Goal: Transaction & Acquisition: Purchase product/service

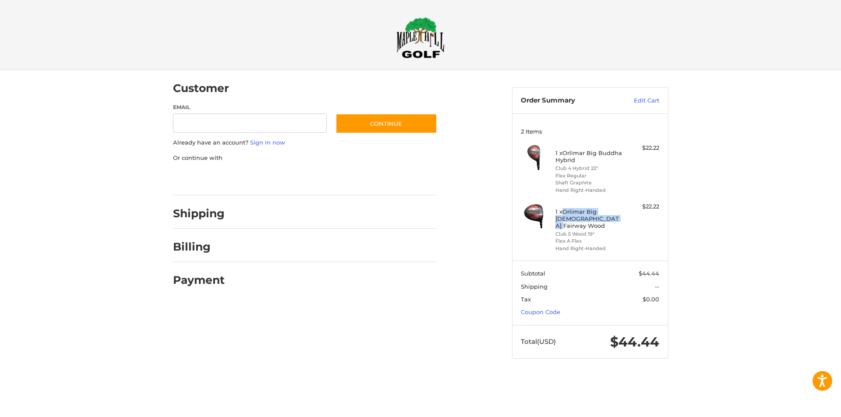
drag, startPoint x: 564, startPoint y: 210, endPoint x: 610, endPoint y: 219, distance: 46.8
click at [610, 219] on h4 "1 x Orlimar Big [DEMOGRAPHIC_DATA] Fairway Wood" at bounding box center [588, 218] width 67 height 21
copy h4 "Orlimar Big [DEMOGRAPHIC_DATA] Fairway Wood"
click at [441, 338] on div "Customer Guest Customer Email Subscribe to our newsletter. Continue Already hav…" at bounding box center [420, 223] width 525 height 306
click at [271, 116] on input "Email" at bounding box center [250, 123] width 154 height 20
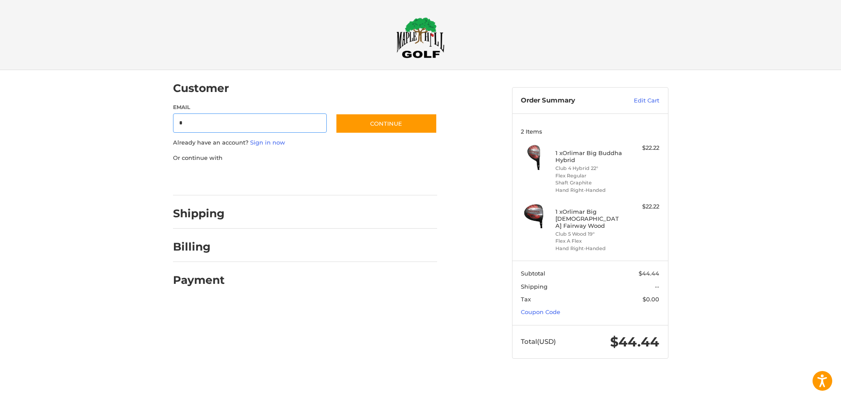
type input "**********"
click at [397, 121] on button "Continue" at bounding box center [386, 123] width 102 height 20
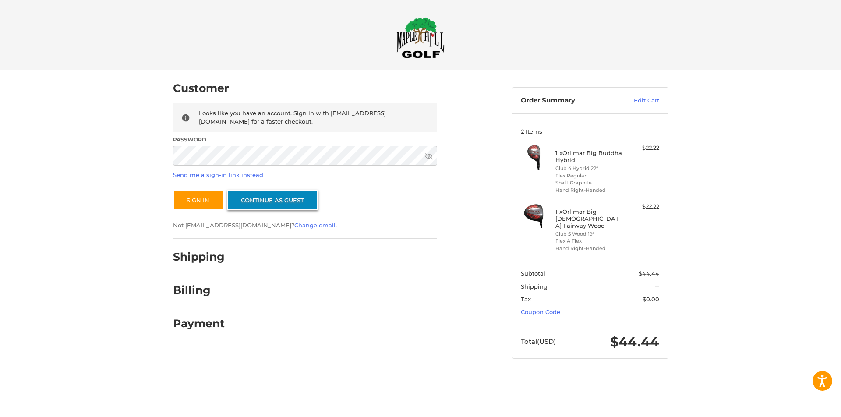
click at [287, 198] on link "Continue as guest" at bounding box center [272, 200] width 91 height 20
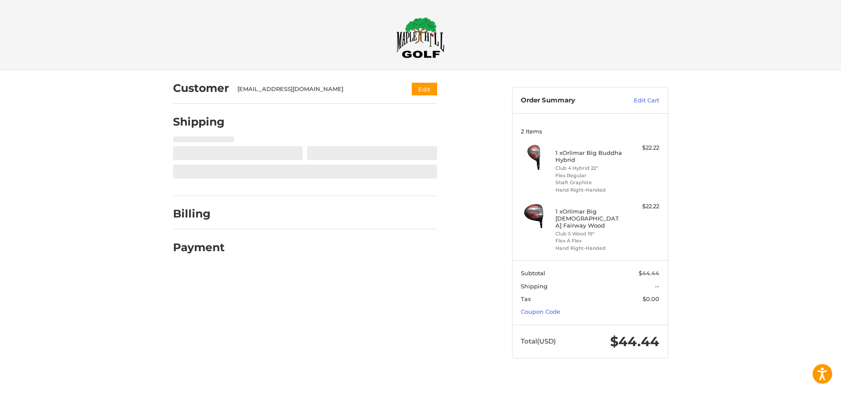
select select "**"
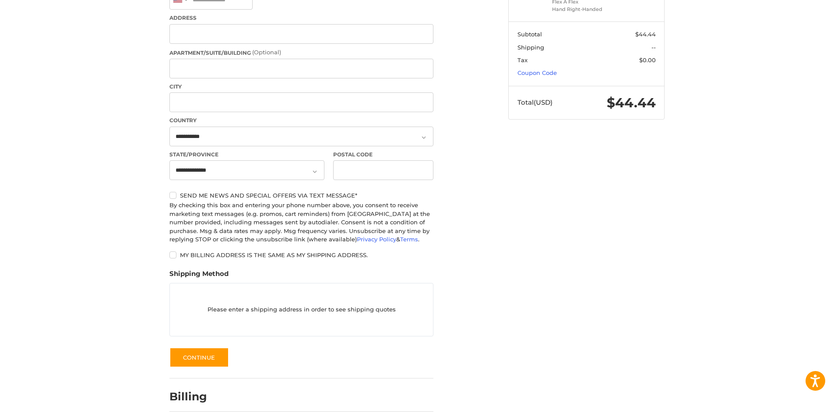
scroll to position [275, 0]
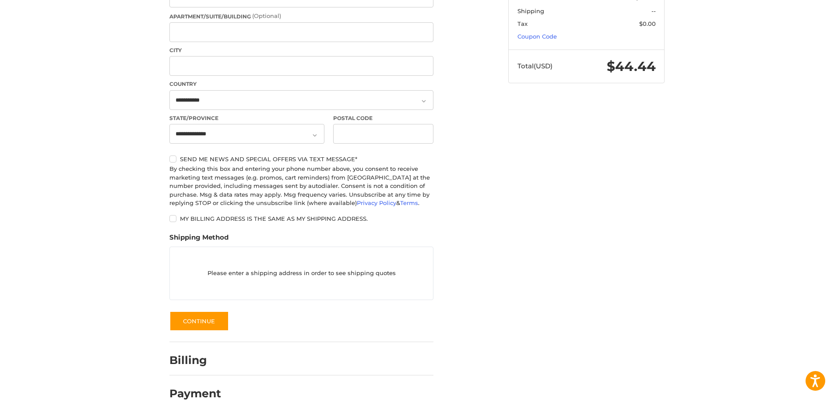
click at [212, 364] on h2 "Billing" at bounding box center [194, 360] width 51 height 14
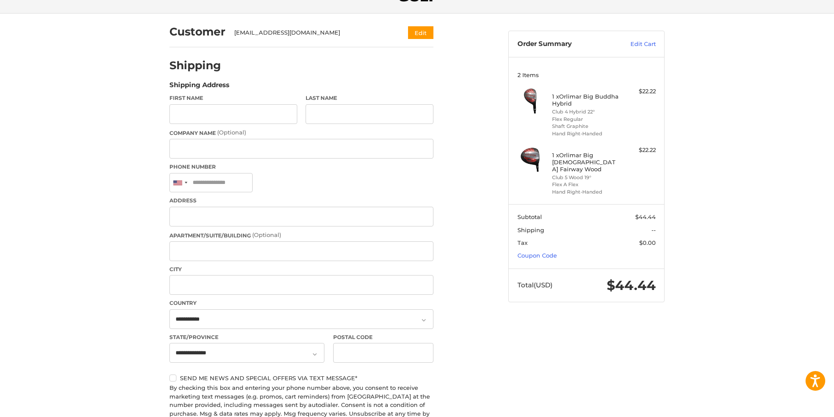
scroll to position [0, 0]
